Goal: Task Accomplishment & Management: Use online tool/utility

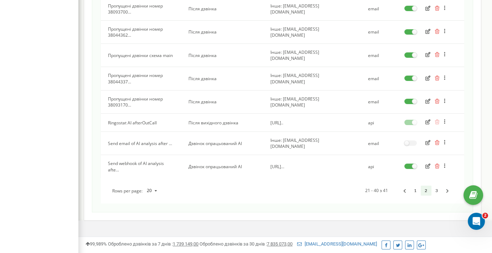
scroll to position [397, 0]
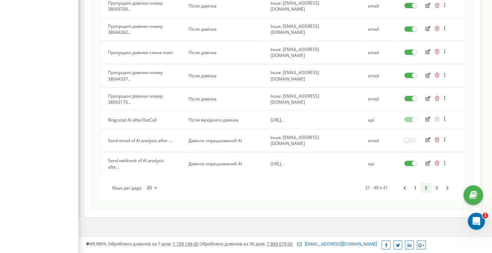
click at [425, 161] on icon "button" at bounding box center [427, 163] width 5 height 5
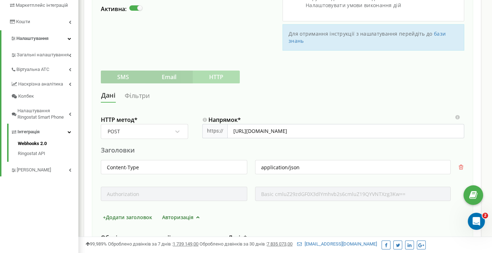
scroll to position [155, 0]
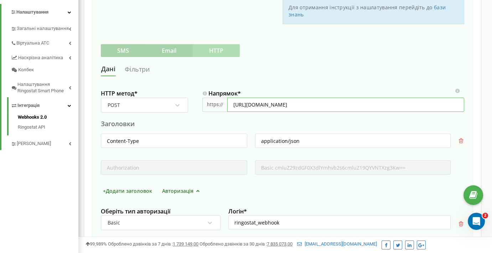
drag, startPoint x: 233, startPoint y: 104, endPoint x: 319, endPoint y: 105, distance: 85.5
click at [319, 105] on input "[URL][DOMAIN_NAME]" at bounding box center [345, 105] width 237 height 14
paste input "865123485f0d"
type input "[URL][DOMAIN_NAME]"
click at [231, 104] on input "[URL][DOMAIN_NAME]" at bounding box center [345, 105] width 237 height 14
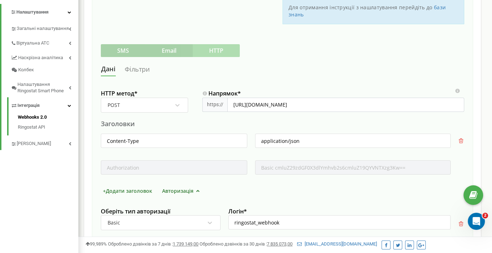
click at [339, 75] on div "[PERSON_NAME]" at bounding box center [282, 69] width 363 height 13
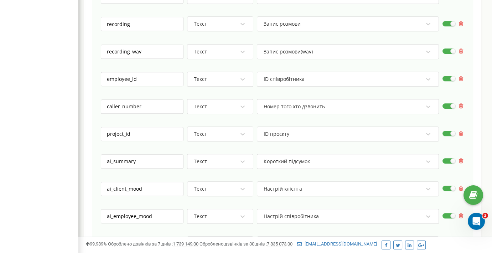
scroll to position [1899, 0]
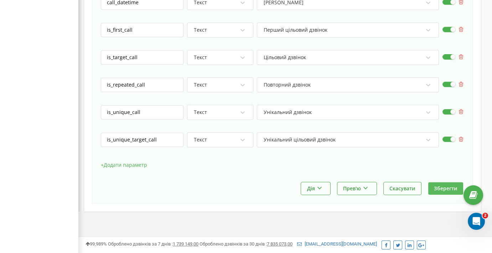
click at [442, 185] on button "Зберегти" at bounding box center [445, 188] width 35 height 12
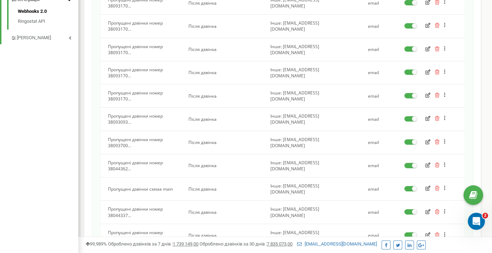
scroll to position [397, 0]
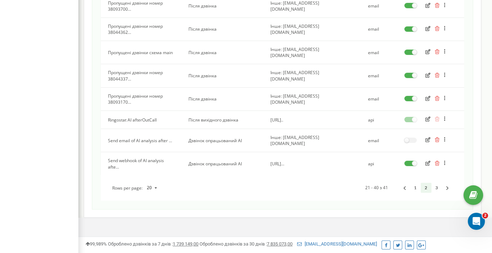
click at [427, 161] on icon "button" at bounding box center [427, 163] width 5 height 5
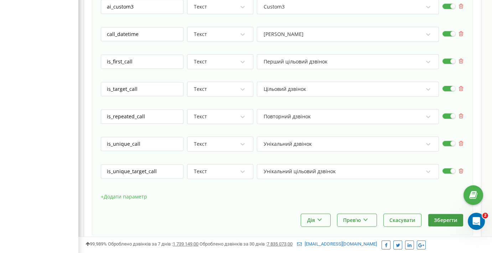
scroll to position [1899, 0]
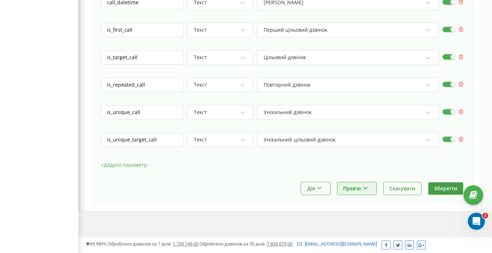
click at [358, 186] on button "Прев'ю" at bounding box center [356, 188] width 39 height 12
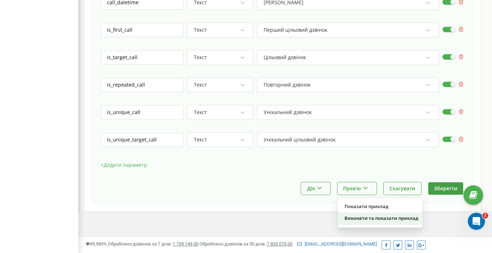
click at [362, 214] on div "Виконати та показати приклад" at bounding box center [380, 218] width 85 height 12
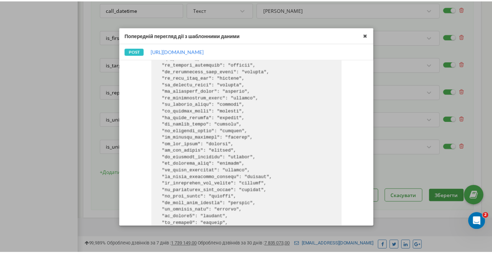
scroll to position [418, 0]
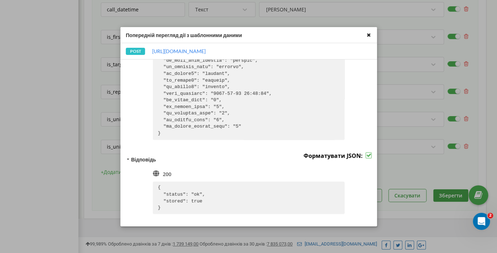
click at [367, 37] on icon at bounding box center [368, 35] width 8 height 8
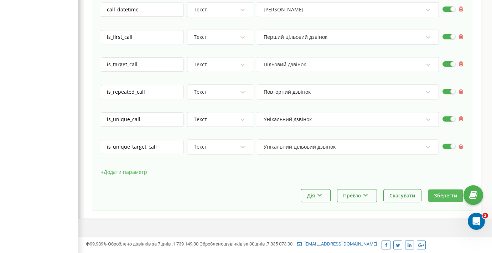
click at [451, 192] on button "Зберегти" at bounding box center [445, 195] width 35 height 12
